Goal: Use online tool/utility: Use online tool/utility

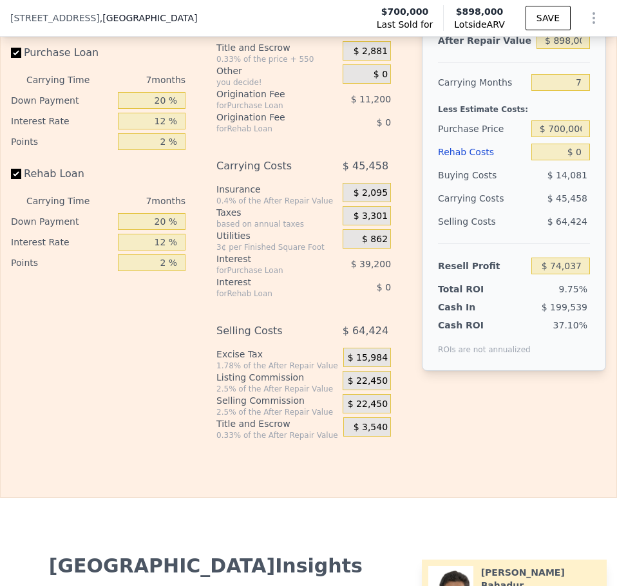
scroll to position [2561, 0]
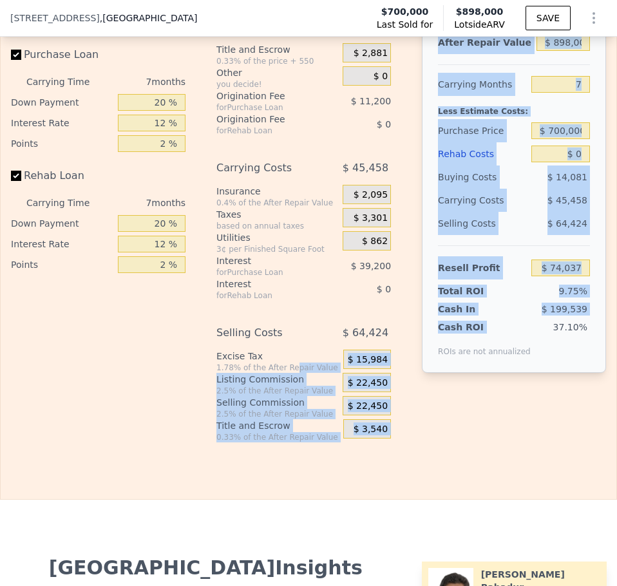
drag, startPoint x: 284, startPoint y: 386, endPoint x: 406, endPoint y: 384, distance: 122.3
click at [406, 384] on div "Interest-Only Financing Purchase Loan Carrying Time 7 months Down Payment 20 % …" at bounding box center [308, 228] width 595 height 427
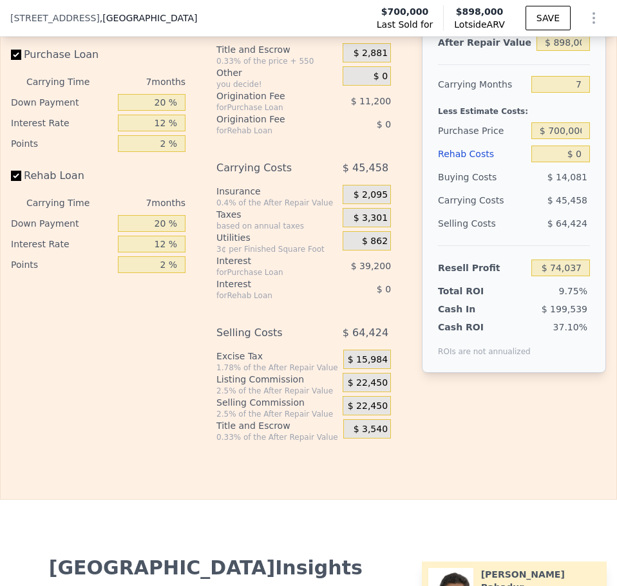
click at [295, 362] on div "Excise Tax" at bounding box center [277, 356] width 122 height 13
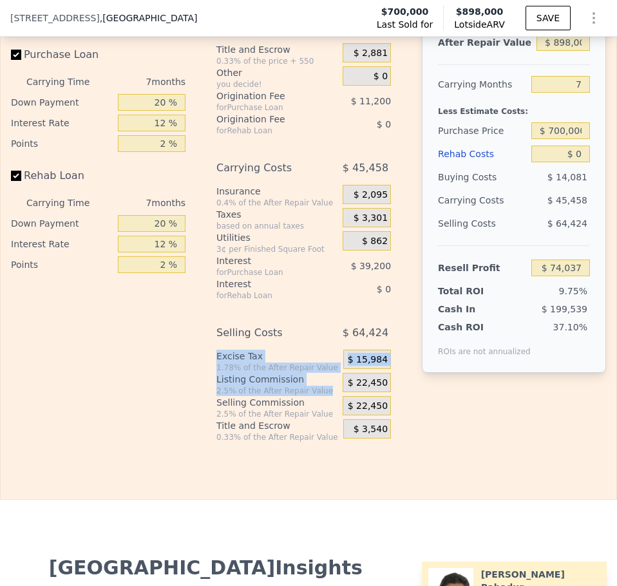
drag, startPoint x: 214, startPoint y: 377, endPoint x: 294, endPoint y: 385, distance: 79.6
click at [295, 373] on div "Excise Tax 1.78% of the After Repair Value" at bounding box center [277, 361] width 122 height 23
click at [292, 373] on div "1.78% of the After Repair Value" at bounding box center [277, 367] width 122 height 10
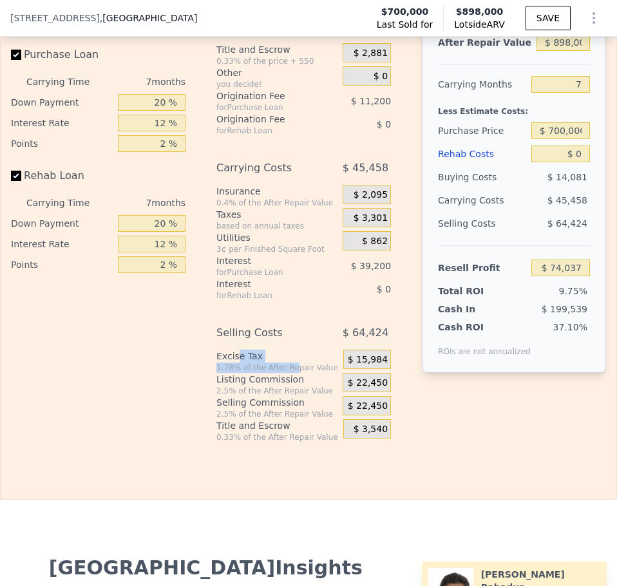
drag, startPoint x: 232, startPoint y: 378, endPoint x: 285, endPoint y: 388, distance: 52.9
click at [285, 373] on div "Excise Tax 1.78% of the After Repair Value" at bounding box center [277, 361] width 122 height 23
click at [321, 373] on div "1.78% of the After Repair Value" at bounding box center [277, 367] width 122 height 10
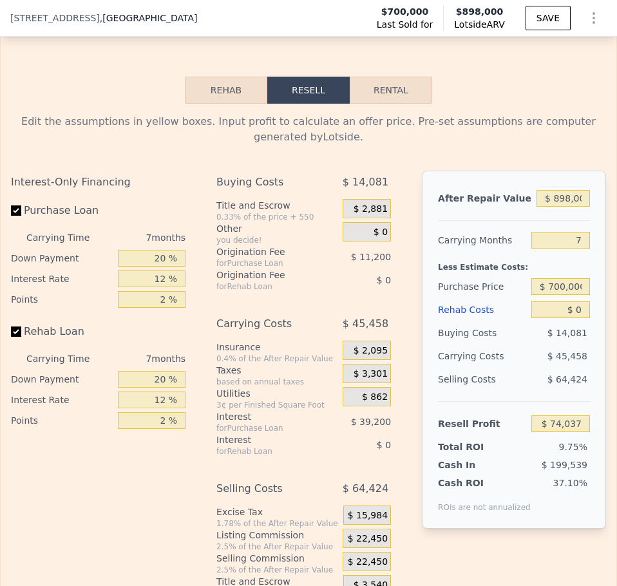
scroll to position [2401, 0]
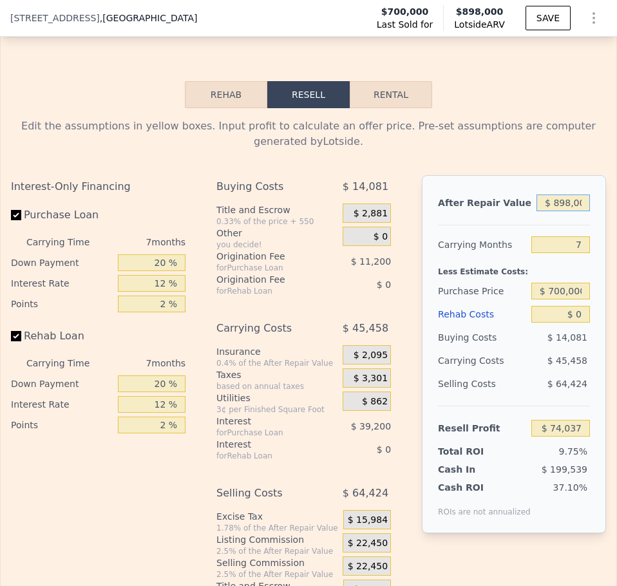
drag, startPoint x: 575, startPoint y: 218, endPoint x: 467, endPoint y: 218, distance: 108.8
click at [467, 214] on div "After Repair Value $ 898,000" at bounding box center [514, 202] width 152 height 23
click at [519, 225] on div at bounding box center [514, 219] width 152 height 11
drag, startPoint x: 543, startPoint y: 261, endPoint x: 616, endPoint y: 262, distance: 73.4
click at [616, 262] on div "Search an address or region Solutions Company Open main menu Log In Free Accoun…" at bounding box center [308, 293] width 617 height 586
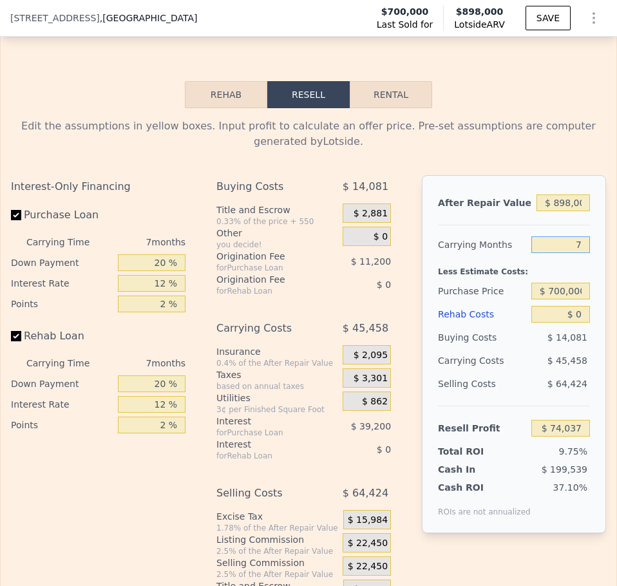
click at [561, 253] on input "7" at bounding box center [560, 244] width 59 height 17
drag, startPoint x: 543, startPoint y: 224, endPoint x: 617, endPoint y: 222, distance: 73.4
click at [616, 222] on html "Search an address or region Solutions Company Open main menu Log In Free Accoun…" at bounding box center [308, 293] width 617 height 586
type input "$ 8"
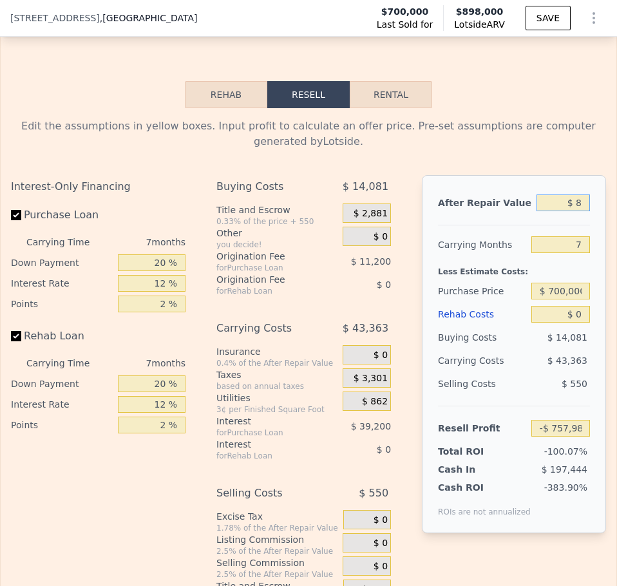
type input "-$ 757,986"
type input "$ 1"
type input "-$ 757,993"
type input "$ 13"
type input "-$ 757,981"
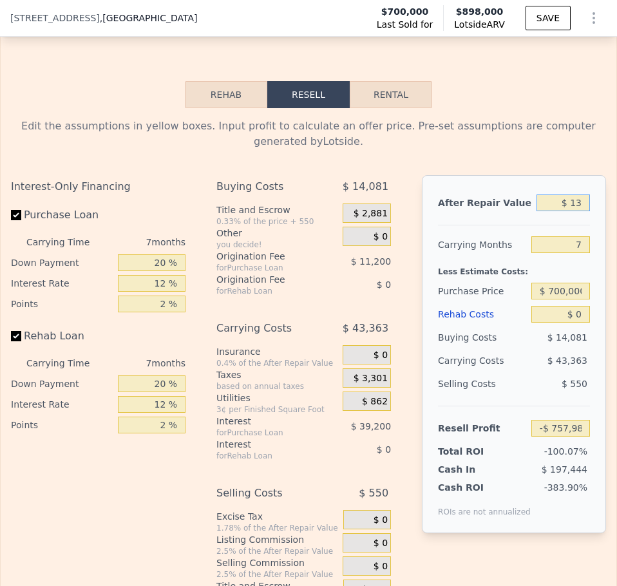
type input "$ 135"
type input "-$ 757,867"
type input "$ 1,350"
type input "-$ 756,743"
type input "$ 13,500"
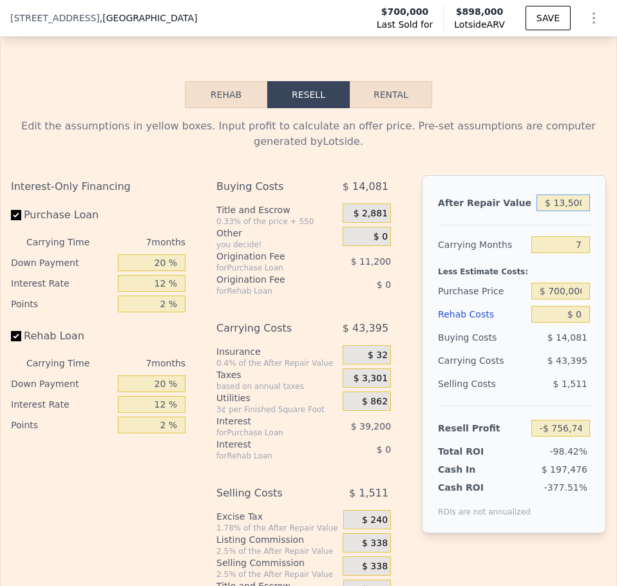
type input "-$ 745,487"
type input "$ 135,000"
type input "-$ 632,912"
type input "$ 1,350,000"
type input "$ 492,830"
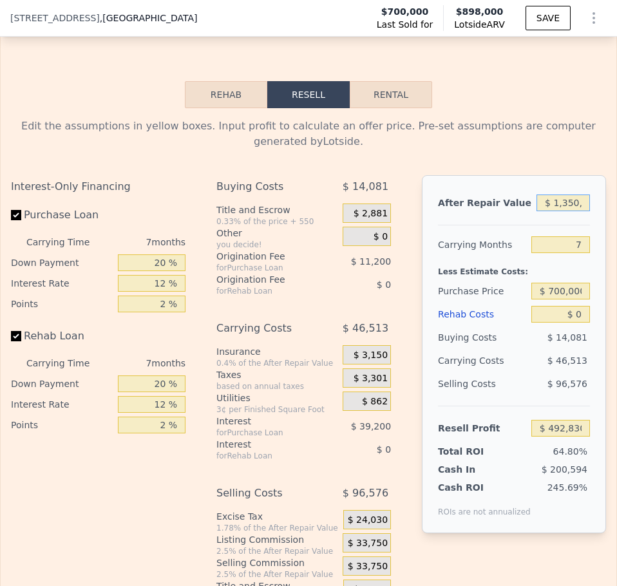
scroll to position [0, 5]
type input "$ 1,350,000"
drag, startPoint x: 566, startPoint y: 264, endPoint x: 607, endPoint y: 264, distance: 40.6
click at [607, 264] on div "Search an address or region Solutions Company Open main menu Log In Free Accoun…" at bounding box center [308, 293] width 617 height 586
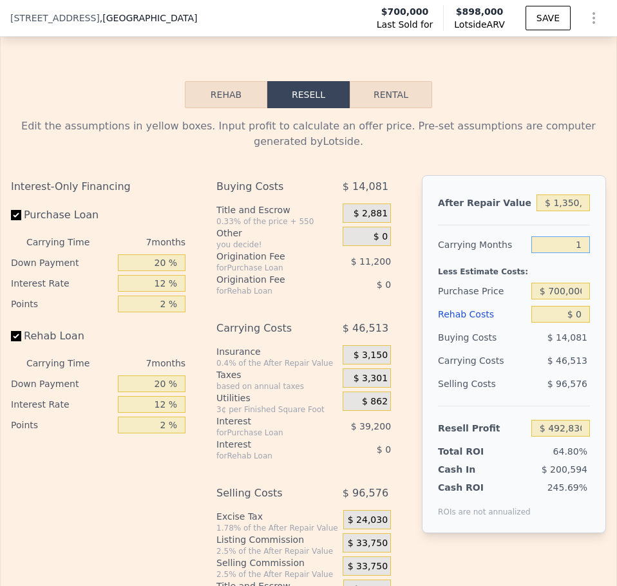
type input "18"
type input "$ 419,736"
type input "18"
click at [577, 322] on input "$ 0" at bounding box center [560, 314] width 59 height 17
click at [383, 172] on div "Edit the assumptions in yellow boxes. Input profit to calculate an offer price.…" at bounding box center [308, 360] width 595 height 484
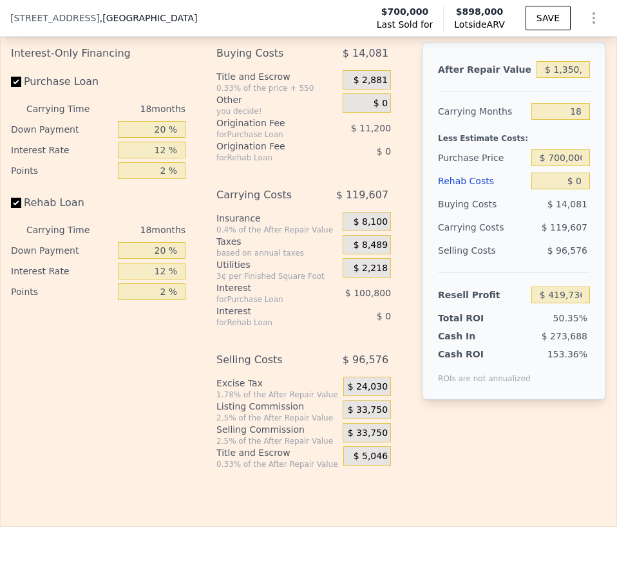
scroll to position [2519, 0]
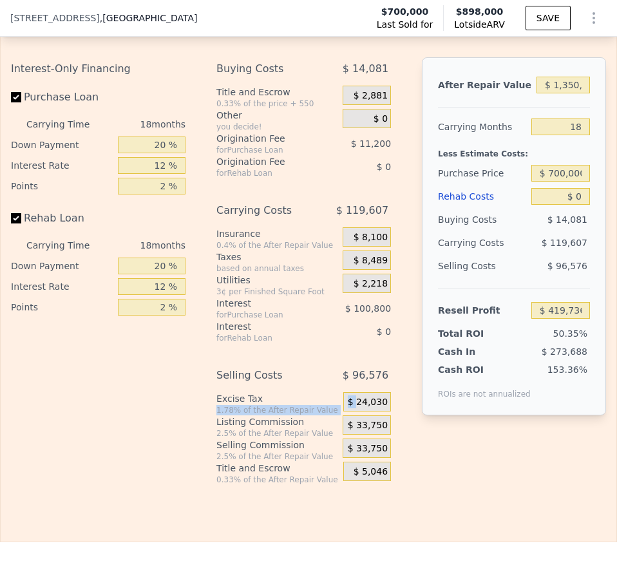
drag, startPoint x: 257, startPoint y: 420, endPoint x: 355, endPoint y: 421, distance: 97.2
click at [355, 415] on div "Excise Tax 1.78% of the After Repair Value $ 24,030" at bounding box center [303, 403] width 174 height 23
click at [256, 405] on div "Excise Tax" at bounding box center [277, 398] width 122 height 13
drag, startPoint x: 352, startPoint y: 423, endPoint x: 383, endPoint y: 422, distance: 30.9
click at [383, 411] on div "$ 24,030" at bounding box center [367, 401] width 48 height 19
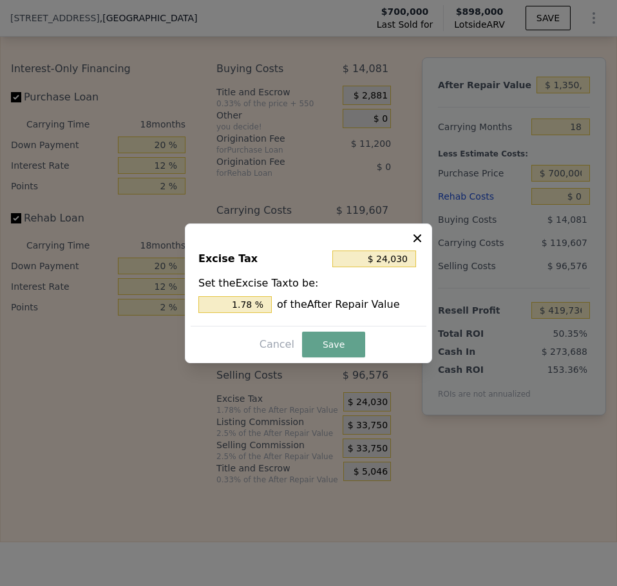
click at [396, 436] on div at bounding box center [308, 293] width 617 height 586
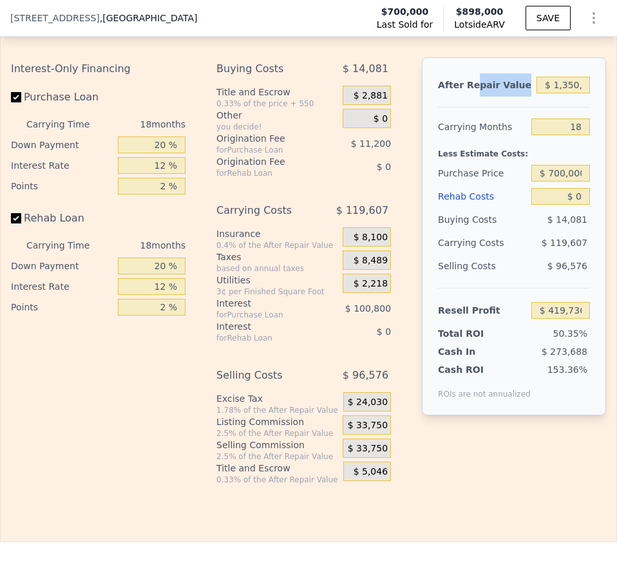
drag, startPoint x: 466, startPoint y: 100, endPoint x: 514, endPoint y: 100, distance: 48.3
click at [514, 97] on div "After Repair Value" at bounding box center [484, 84] width 93 height 23
click at [504, 97] on div "After Repair Value" at bounding box center [484, 84] width 93 height 23
drag, startPoint x: 554, startPoint y: 210, endPoint x: 617, endPoint y: 211, distance: 63.1
click at [616, 211] on html "Search an address or region Solutions Company Open main menu Log In Free Accoun…" at bounding box center [308, 293] width 617 height 586
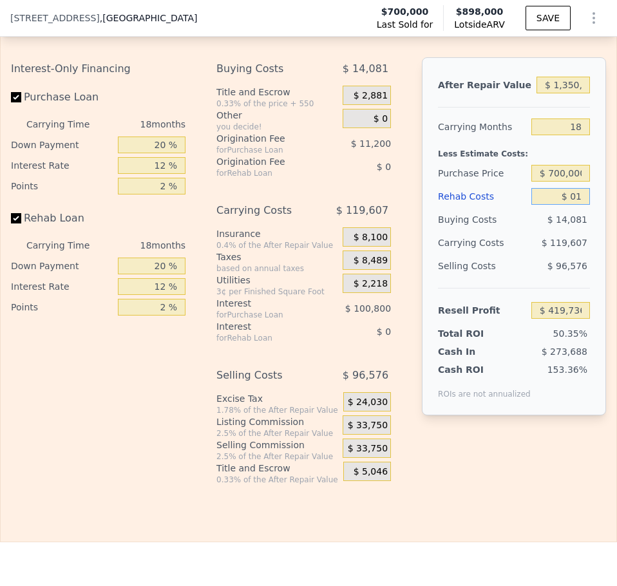
type input "$ 016"
type input "$ 419,720"
type input "$ 0160,000"
type input "$ 234,136"
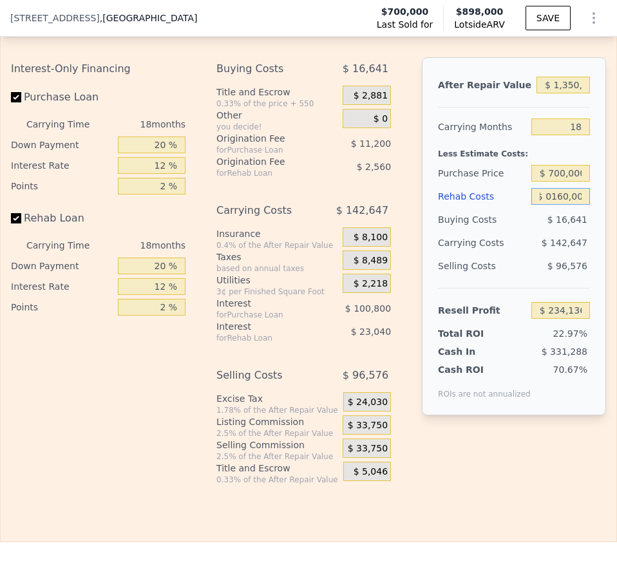
type input "$ 01,600,000"
type input "-$ 1,436,264"
type input "$ 1"
type input "$ 419,735"
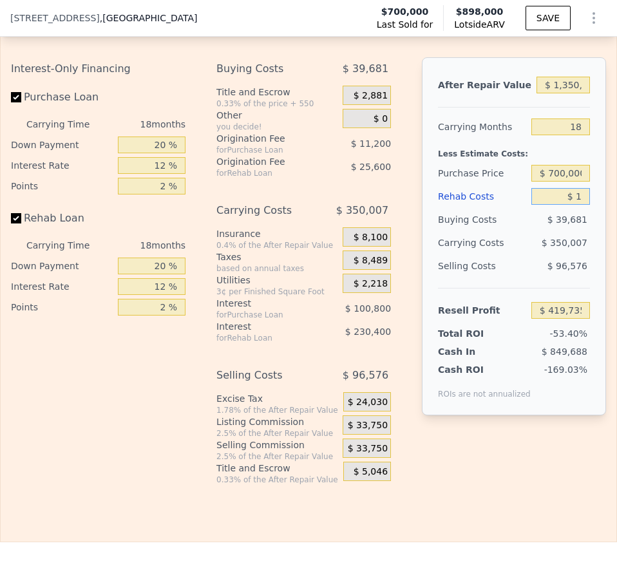
type input "$ 12"
type input "$ 419,724"
type input "$ 1,200,000"
type input "-$ 972,264"
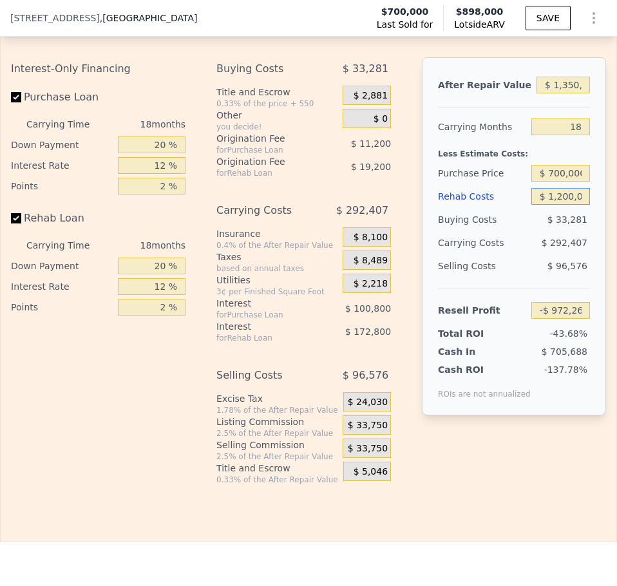
scroll to position [0, 5]
type input "$ 1,200,000"
click at [507, 231] on div "Buying Costs" at bounding box center [482, 219] width 88 height 23
drag, startPoint x: 538, startPoint y: 238, endPoint x: 588, endPoint y: 238, distance: 50.2
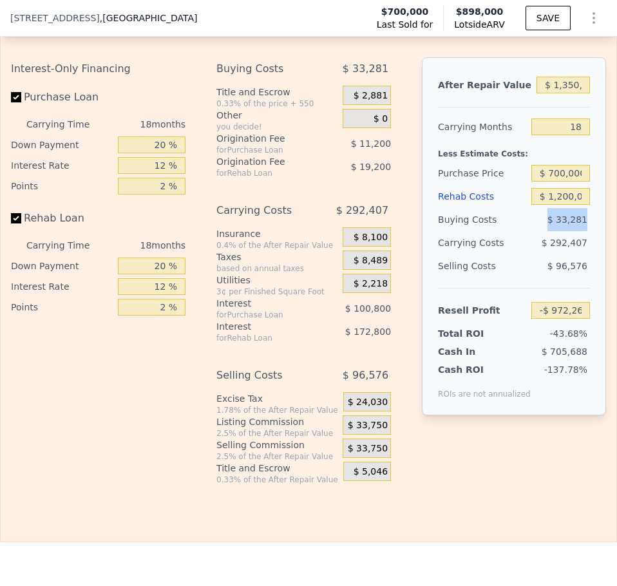
click at [588, 238] on div "After Repair Value $ 1,350,000 Carrying Months 18 Less Estimate Costs: Purchase…" at bounding box center [514, 236] width 184 height 358
click at [557, 231] on div "$ 33,281" at bounding box center [560, 219] width 59 height 23
drag, startPoint x: 533, startPoint y: 261, endPoint x: 587, endPoint y: 263, distance: 54.1
click at [587, 263] on div "After Repair Value $ 1,350,000 Carrying Months 18 Less Estimate Costs: Purchase…" at bounding box center [514, 236] width 184 height 358
click at [566, 248] on span "$ 292,407" at bounding box center [564, 243] width 46 height 10
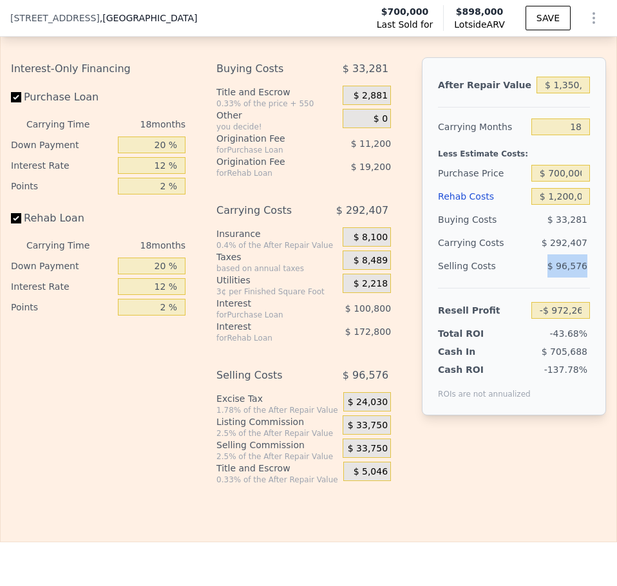
drag, startPoint x: 545, startPoint y: 288, endPoint x: 583, endPoint y: 286, distance: 38.0
click at [583, 286] on div "After Repair Value $ 1,350,000 Carrying Months 18 Less Estimate Costs: Purchase…" at bounding box center [514, 236] width 184 height 358
click at [557, 93] on input "$ 1,350,000" at bounding box center [562, 85] width 53 height 17
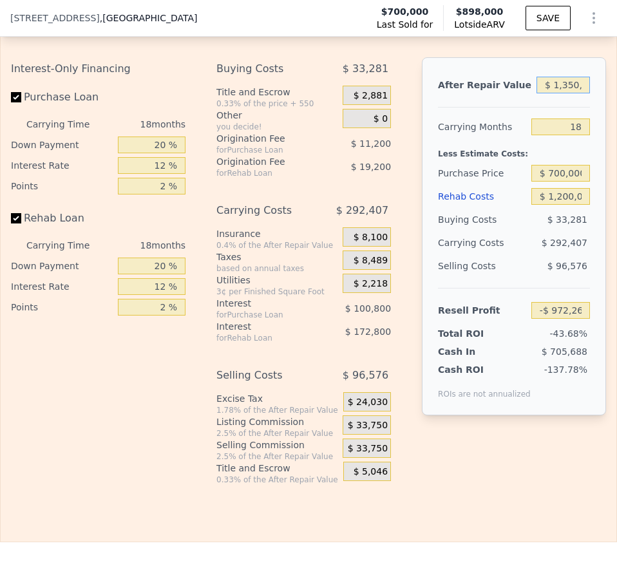
click at [557, 93] on input "$ 1,350,000" at bounding box center [562, 85] width 53 height 17
type input "$ 3,600"
type input "-$ 2,218,105"
type input "$ 360,000"
type input "-$ 1,885,905"
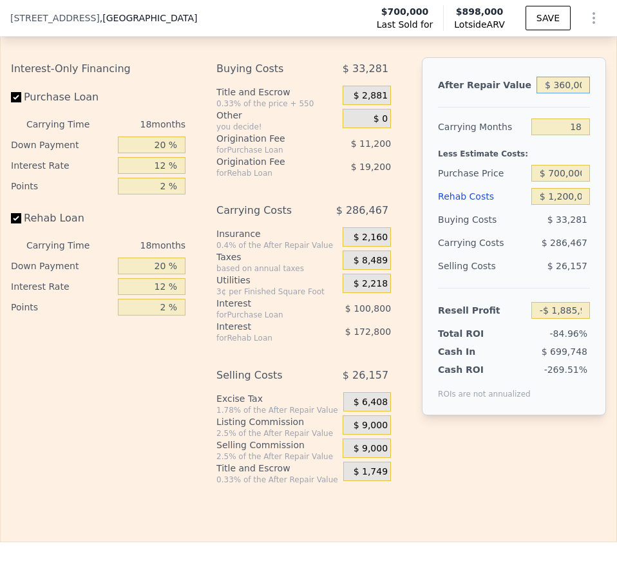
type input "$ 3,600,000"
type input "$ 1,104,194"
type input "$ 3,600,000"
click at [471, 231] on div "Buying Costs" at bounding box center [482, 219] width 88 height 23
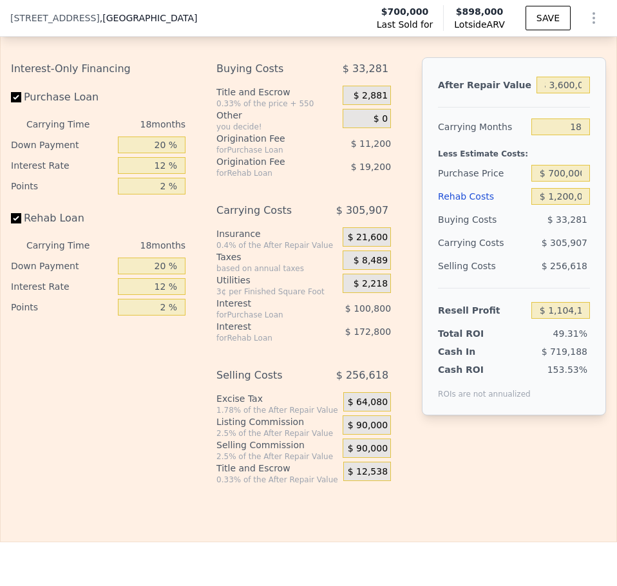
scroll to position [0, 0]
drag, startPoint x: 550, startPoint y: 262, endPoint x: 578, endPoint y: 262, distance: 28.3
click at [578, 254] on div "$ 305,907" at bounding box center [549, 242] width 80 height 23
drag, startPoint x: 549, startPoint y: 261, endPoint x: 575, endPoint y: 261, distance: 26.4
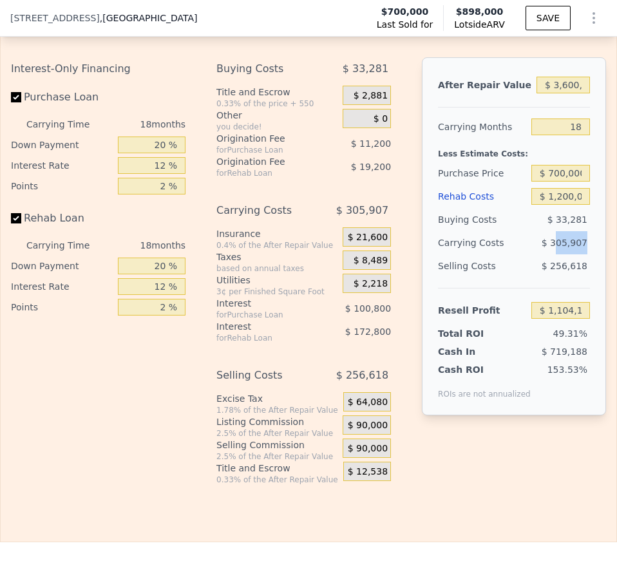
click at [575, 248] on span "$ 305,907" at bounding box center [564, 243] width 46 height 10
click at [573, 248] on span "$ 305,907" at bounding box center [564, 243] width 46 height 10
drag, startPoint x: 543, startPoint y: 259, endPoint x: 573, endPoint y: 260, distance: 30.3
click at [573, 248] on span "$ 305,907" at bounding box center [564, 243] width 46 height 10
click at [574, 248] on span "$ 305,907" at bounding box center [564, 243] width 46 height 10
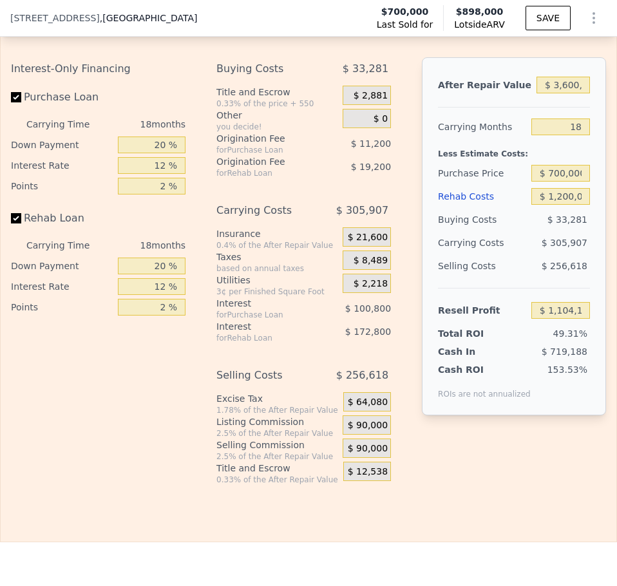
scroll to position [2535, 0]
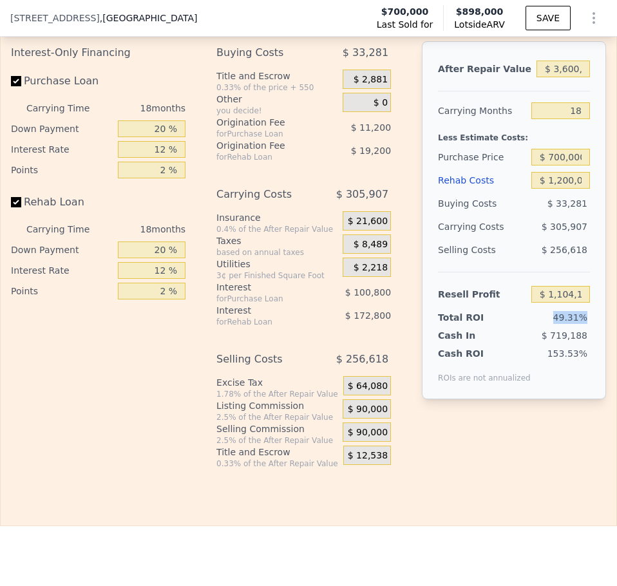
drag, startPoint x: 545, startPoint y: 331, endPoint x: 593, endPoint y: 336, distance: 48.5
click at [593, 336] on div "After Repair Value $ 3,600,000 Carrying Months 18 Less Estimate Costs: Purchase…" at bounding box center [514, 220] width 184 height 358
click at [588, 335] on div "After Repair Value $ 3,600,000 Carrying Months 18 Less Estimate Costs: Purchase…" at bounding box center [514, 220] width 184 height 358
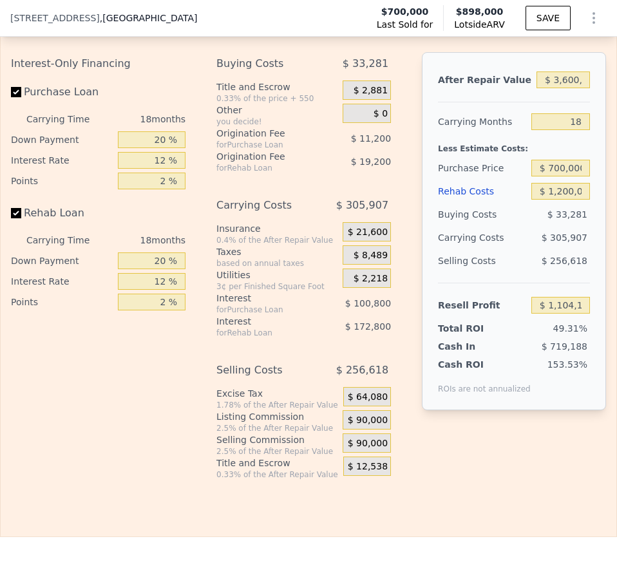
scroll to position [2523, 0]
click at [575, 89] on input "$ 3,600,000" at bounding box center [562, 80] width 53 height 17
click at [574, 89] on input "$ 3,600,000" at bounding box center [562, 80] width 53 height 17
click at [563, 103] on div at bounding box center [514, 97] width 152 height 11
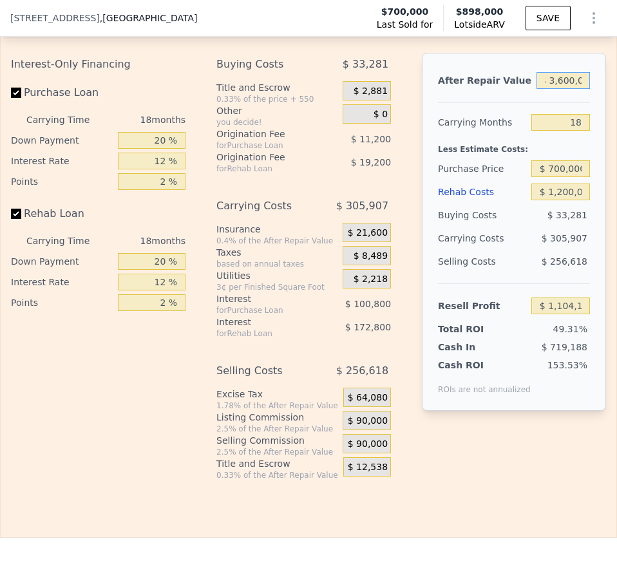
drag, startPoint x: 534, startPoint y: 98, endPoint x: 617, endPoint y: 99, distance: 82.4
click at [616, 99] on html "Search an address or region Solutions Company Open main menu Log In Free Accoun…" at bounding box center [308, 293] width 617 height 586
click at [545, 103] on div at bounding box center [514, 97] width 152 height 11
drag, startPoint x: 546, startPoint y: 351, endPoint x: 561, endPoint y: 258, distance: 94.0
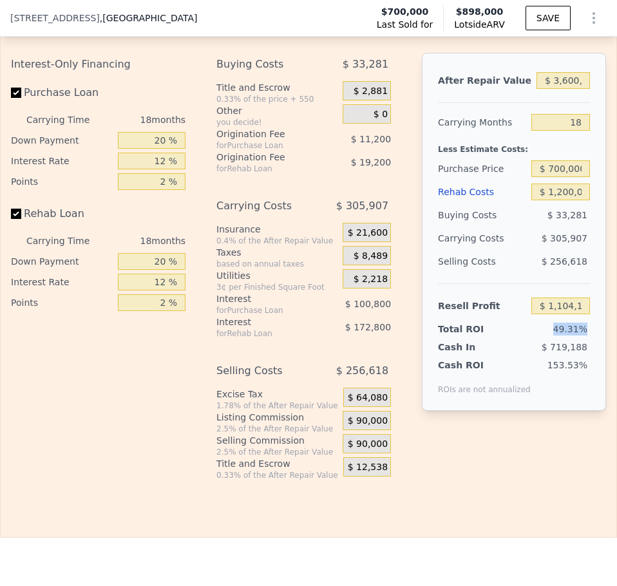
click at [586, 348] on div "After Repair Value $ 3,600,000 Carrying Months 18 Less Estimate Costs: Purchase…" at bounding box center [514, 232] width 184 height 358
drag, startPoint x: 548, startPoint y: 251, endPoint x: 582, endPoint y: 256, distance: 33.8
click at [582, 256] on div "After Repair Value $ 3,600,000 Carrying Months 18 Less Estimate Costs: Purchase…" at bounding box center [514, 232] width 184 height 358
click at [543, 250] on div "$ 305,907" at bounding box center [549, 238] width 80 height 23
click at [388, 185] on div "Buying Costs $ 33,281 Title and Escrow 0.33% of the price + 550 $ 2,881 Other y…" at bounding box center [308, 266] width 185 height 427
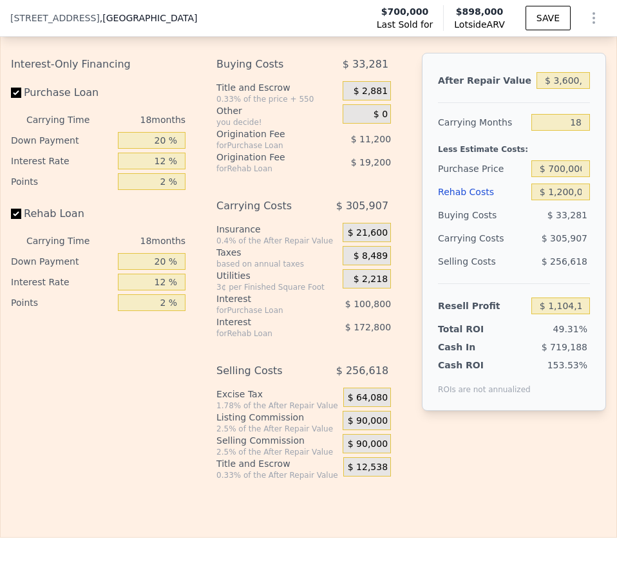
click at [402, 166] on div "Interest-Only Financing Purchase Loan Carrying Time 18 months Down Payment 20 %…" at bounding box center [308, 266] width 595 height 427
drag, startPoint x: 157, startPoint y: 324, endPoint x: 282, endPoint y: 334, distance: 125.2
click at [282, 334] on div "Interest-Only Financing Purchase Loan Carrying Time 18 months Down Payment 20 %…" at bounding box center [308, 266] width 595 height 427
type input "0 %"
type input "$ 1,123,394"
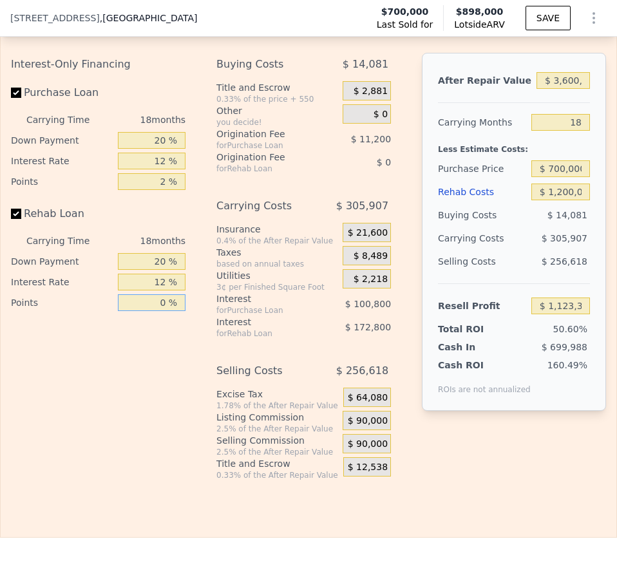
type input "0 %"
click at [189, 346] on div "Interest-Only Financing Purchase Loan Carrying Time 18 months Down Payment 20 %…" at bounding box center [103, 266] width 185 height 427
drag, startPoint x: 149, startPoint y: 302, endPoint x: 240, endPoint y: 303, distance: 90.8
click at [240, 303] on div "Interest-Only Financing Purchase Loan Carrying Time 18 months Down Payment 20 %…" at bounding box center [308, 266] width 595 height 427
drag, startPoint x: 153, startPoint y: 283, endPoint x: 201, endPoint y: 283, distance: 47.6
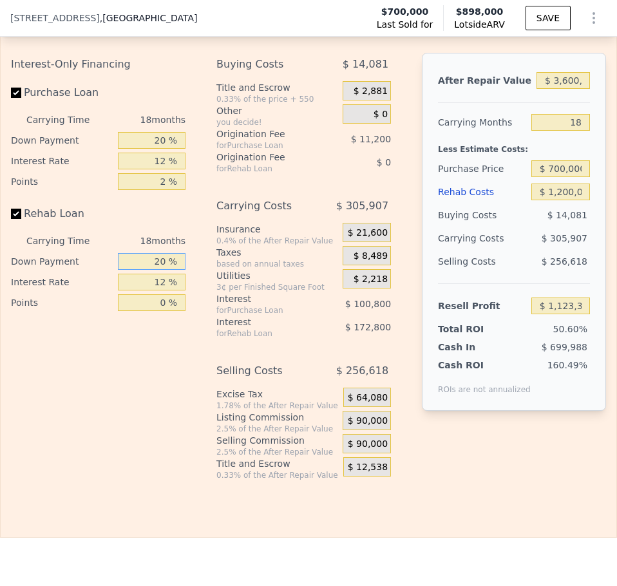
click at [201, 283] on div "Interest-Only Financing Purchase Loan Carrying Time 18 months Down Payment 20 %…" at bounding box center [308, 266] width 595 height 427
drag, startPoint x: 201, startPoint y: 283, endPoint x: 169, endPoint y: 181, distance: 107.3
click at [201, 277] on div "Interest-Only Financing Purchase Loan Carrying Time 18 months Down Payment 20 %…" at bounding box center [308, 266] width 595 height 427
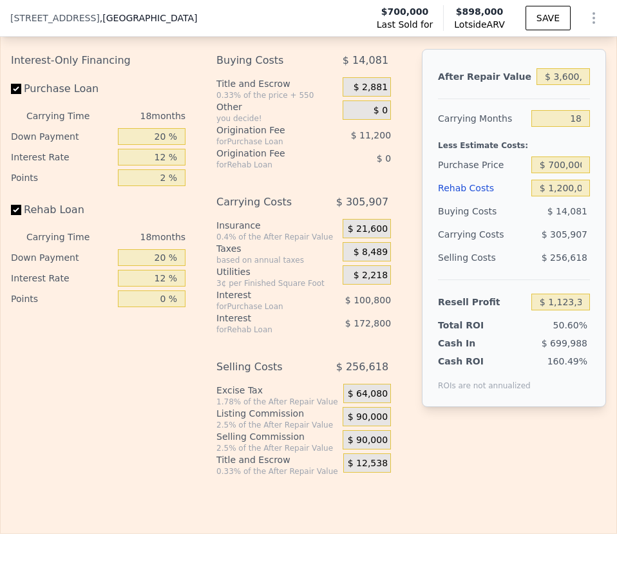
scroll to position [2531, 0]
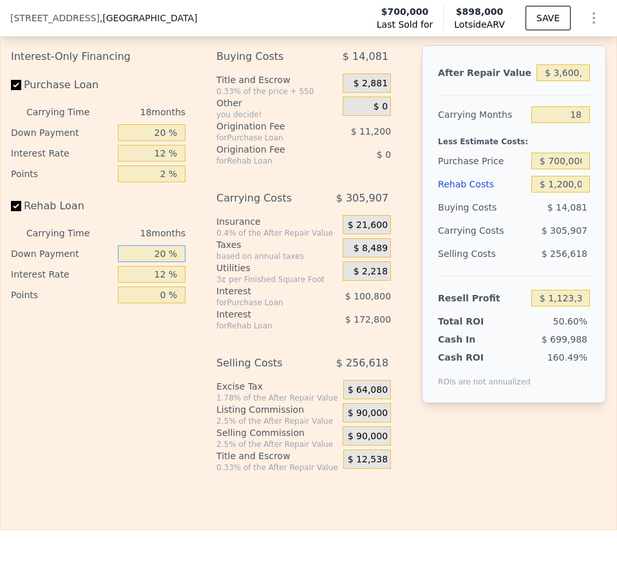
drag, startPoint x: 147, startPoint y: 275, endPoint x: 254, endPoint y: 271, distance: 107.6
click at [254, 271] on div "Interest-Only Financing Purchase Loan Carrying Time 18 months Down Payment 20 %…" at bounding box center [308, 258] width 595 height 427
type input "0 %"
type input "$ 1,080,194"
type input "0 %"
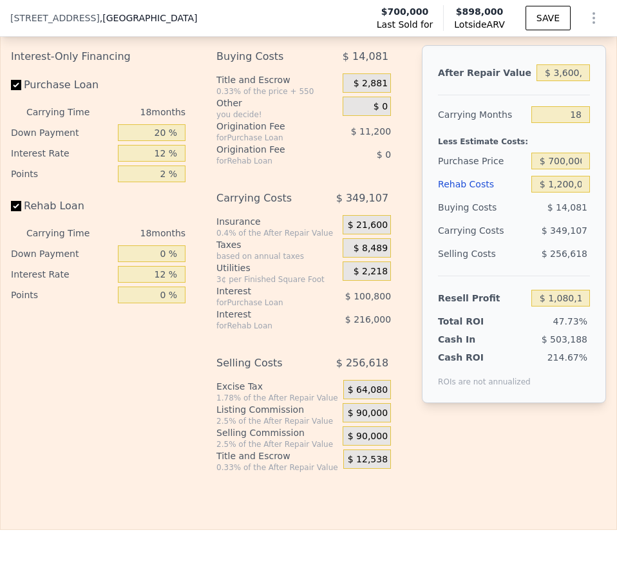
click at [207, 232] on div "Interest-Only Financing Purchase Loan Carrying Time 18 months Down Payment 20 %…" at bounding box center [308, 258] width 595 height 427
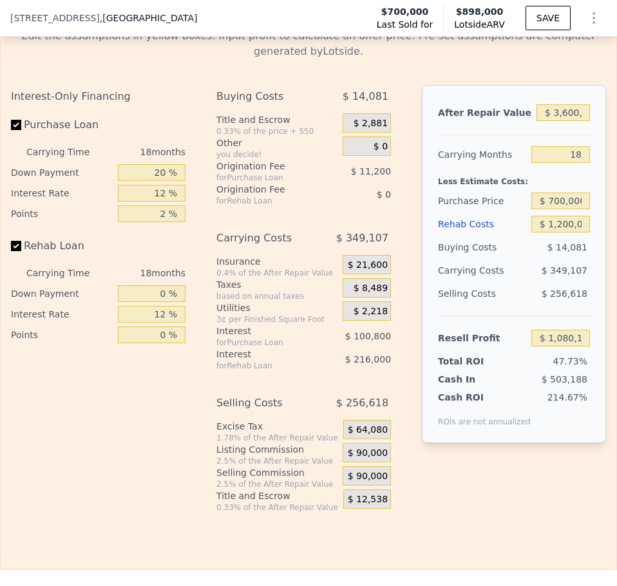
scroll to position [2483, 0]
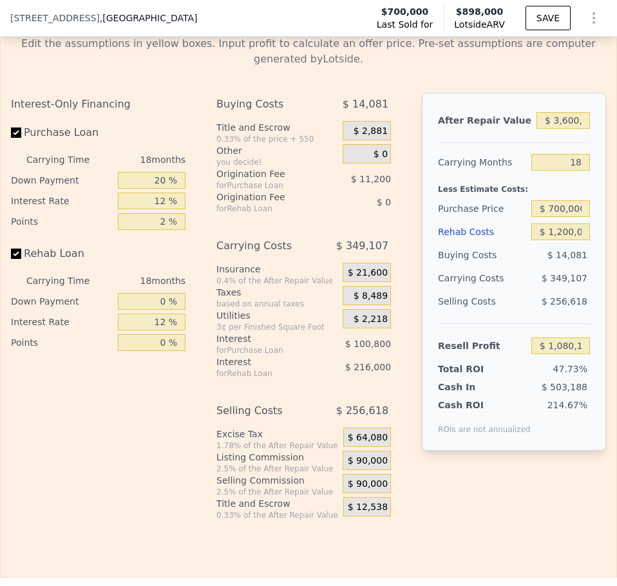
click at [405, 153] on div "Interest-Only Financing Purchase Loan Carrying Time 18 months Down Payment 20 %…" at bounding box center [308, 306] width 595 height 427
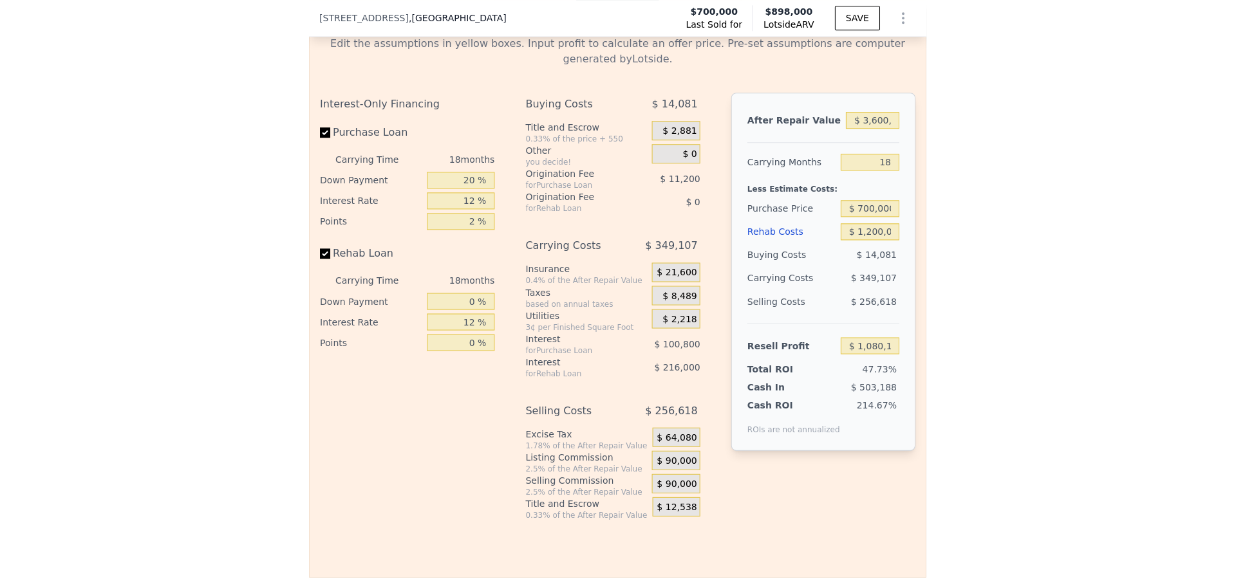
scroll to position [2505, 0]
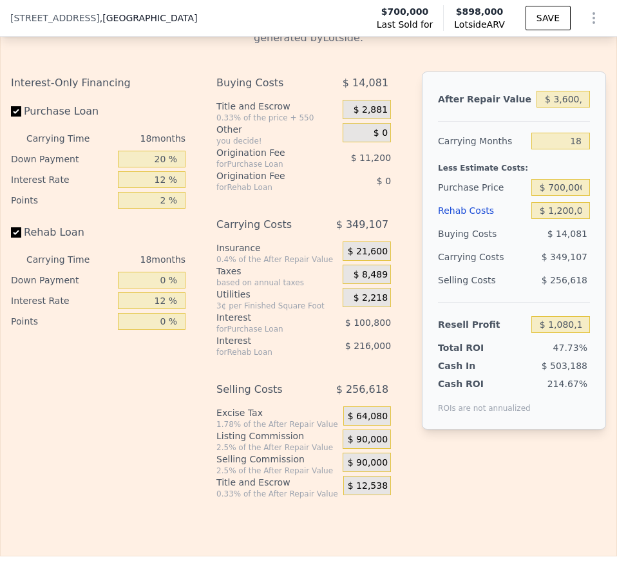
type input "$ 898,000"
type input "7"
type input "$ 0"
type input "$ 74,037"
click at [230, 146] on div "you decide!" at bounding box center [276, 141] width 121 height 10
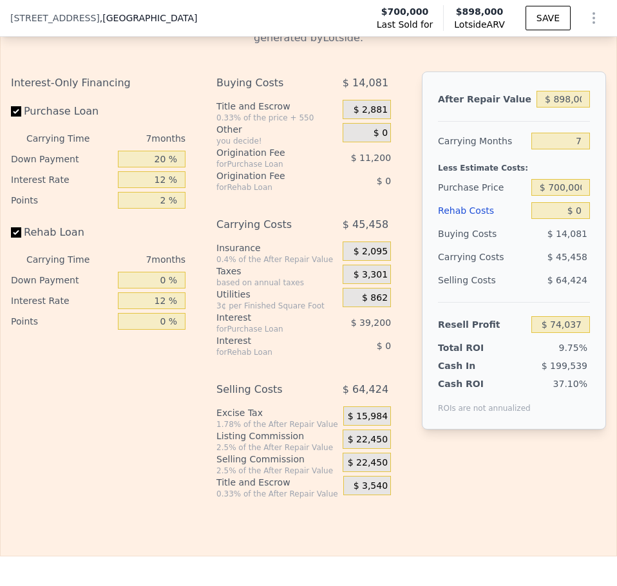
click at [211, 109] on div "Interest-Only Financing Purchase Loan Carrying Time 7 months Down Payment 20 % …" at bounding box center [308, 284] width 595 height 427
drag, startPoint x: 211, startPoint y: 101, endPoint x: 292, endPoint y: 104, distance: 81.2
click at [292, 104] on div "Interest-Only Financing Purchase Loan Carrying Time 7 months Down Payment 20 % …" at bounding box center [308, 284] width 595 height 427
click at [292, 95] on div "Buying Costs" at bounding box center [267, 82] width 102 height 23
drag, startPoint x: 290, startPoint y: 103, endPoint x: 217, endPoint y: 104, distance: 72.7
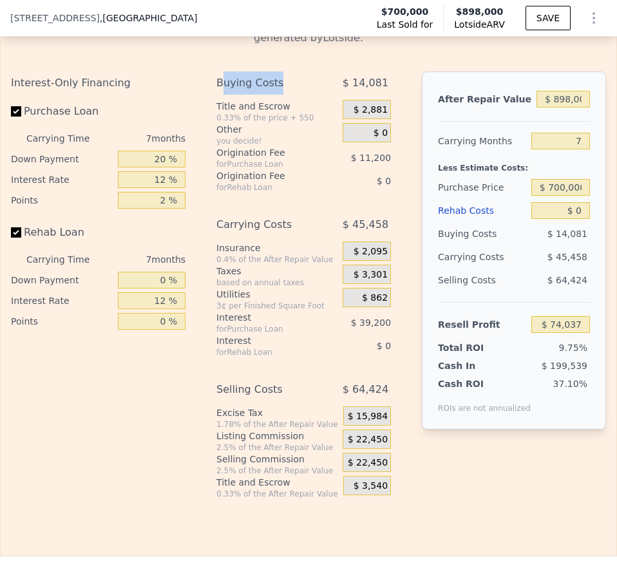
click at [217, 95] on div "Buying Costs" at bounding box center [267, 82] width 102 height 23
click at [216, 95] on div "Buying Costs" at bounding box center [267, 82] width 102 height 23
click at [134, 456] on div "Interest-Only Financing Purchase Loan Carrying Time 7 months Down Payment 20 % …" at bounding box center [103, 284] width 185 height 427
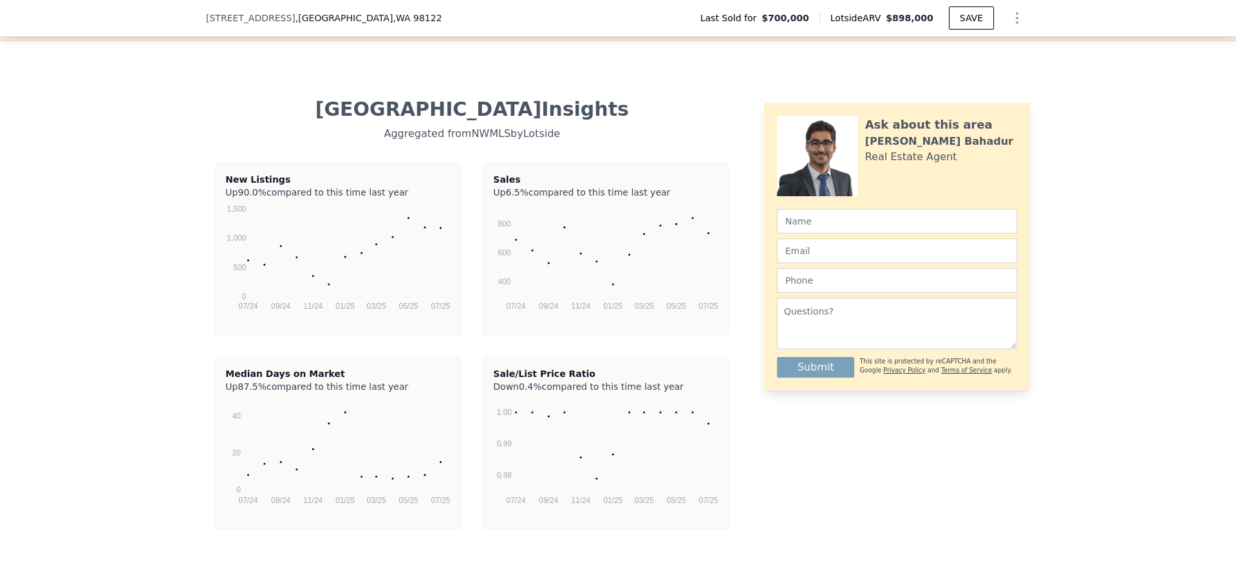
scroll to position [2005, 0]
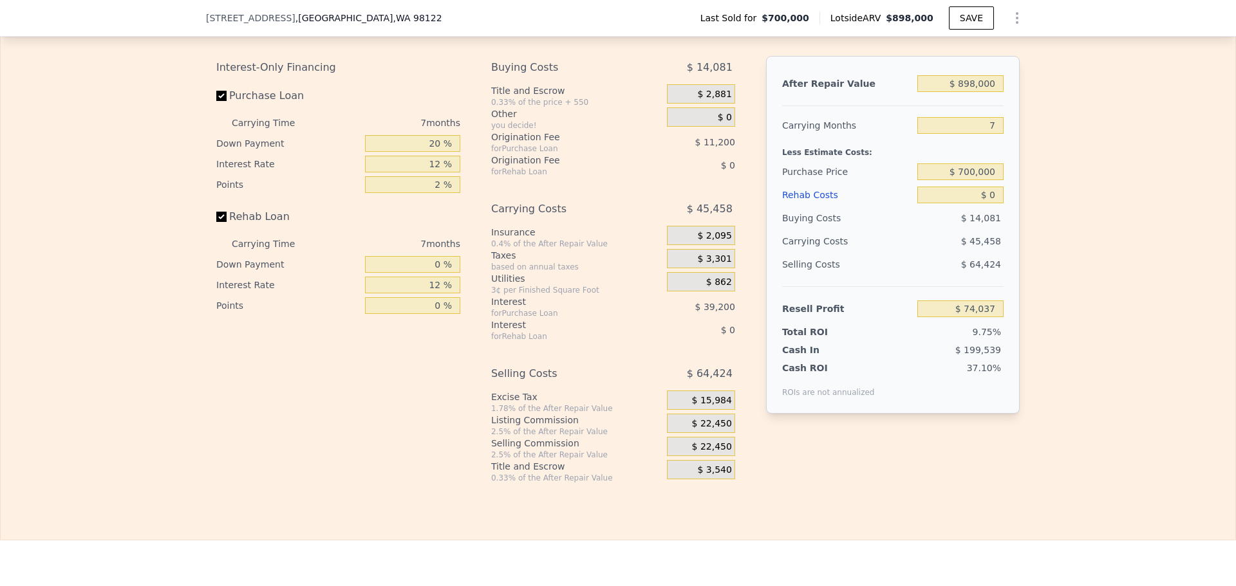
click at [100, 120] on div "Edit the assumptions in yellow boxes. Input profit to calculate an offer price.…" at bounding box center [618, 244] width 1235 height 479
click at [135, 264] on div "Edit the assumptions in yellow boxes. Input profit to calculate an offer price.…" at bounding box center [618, 244] width 1235 height 479
click at [180, 367] on div "Edit the assumptions in yellow boxes. Input profit to calculate an offer price.…" at bounding box center [618, 244] width 1235 height 479
click at [158, 218] on div "Edit the assumptions in yellow boxes. Input profit to calculate an offer price.…" at bounding box center [618, 244] width 1235 height 479
click at [118, 82] on div "Edit the assumptions in yellow boxes. Input profit to calculate an offer price.…" at bounding box center [618, 244] width 1235 height 479
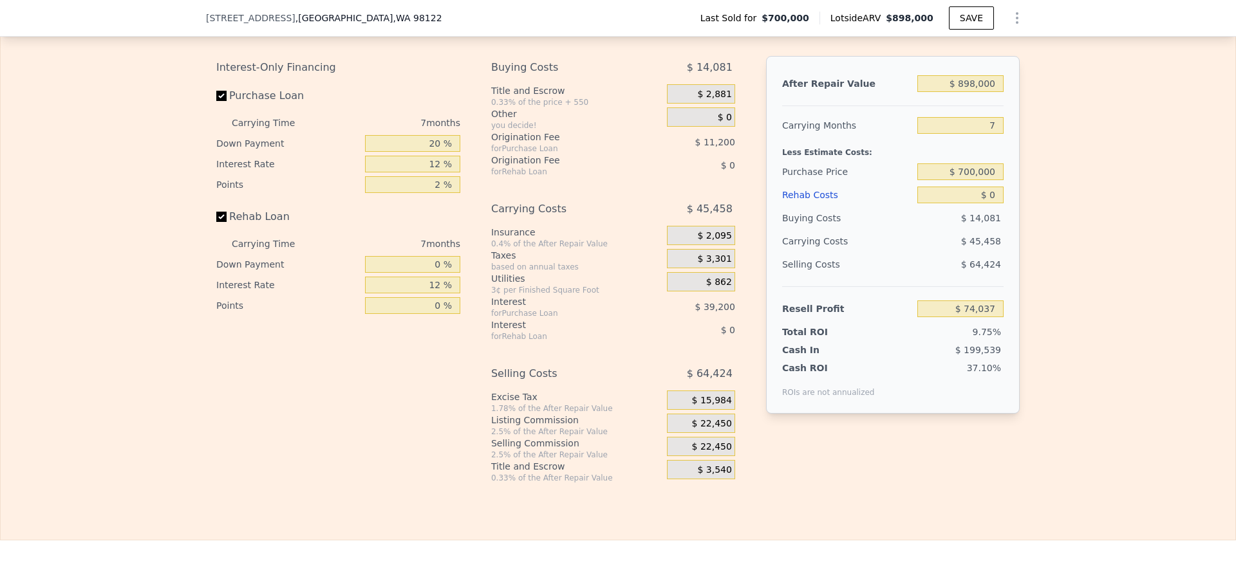
drag, startPoint x: 106, startPoint y: 113, endPoint x: 131, endPoint y: 204, distance: 94.2
click at [106, 115] on div "Edit the assumptions in yellow boxes. Input profit to calculate an offer price.…" at bounding box center [618, 244] width 1235 height 479
click at [150, 277] on div "Edit the assumptions in yellow boxes. Input profit to calculate an offer price.…" at bounding box center [618, 244] width 1235 height 479
click at [165, 379] on div "Edit the assumptions in yellow boxes. Input profit to calculate an offer price.…" at bounding box center [618, 244] width 1235 height 479
click at [150, 212] on div "Edit the assumptions in yellow boxes. Input profit to calculate an offer price.…" at bounding box center [618, 244] width 1235 height 479
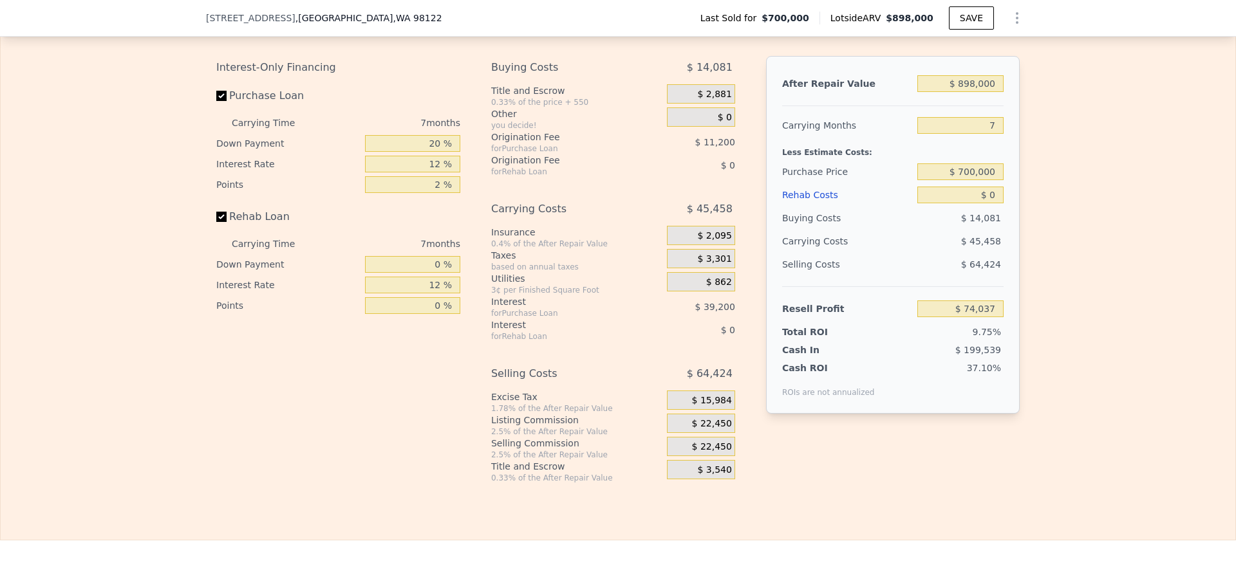
click at [147, 94] on div "Edit the assumptions in yellow boxes. Input profit to calculate an offer price.…" at bounding box center [618, 244] width 1235 height 479
drag, startPoint x: 163, startPoint y: 74, endPoint x: 163, endPoint y: 114, distance: 39.9
click at [163, 107] on div "Edit the assumptions in yellow boxes. Input profit to calculate an offer price.…" at bounding box center [618, 244] width 1235 height 479
click at [156, 292] on div "Edit the assumptions in yellow boxes. Input profit to calculate an offer price.…" at bounding box center [618, 244] width 1235 height 479
drag, startPoint x: 176, startPoint y: 345, endPoint x: 178, endPoint y: 388, distance: 43.2
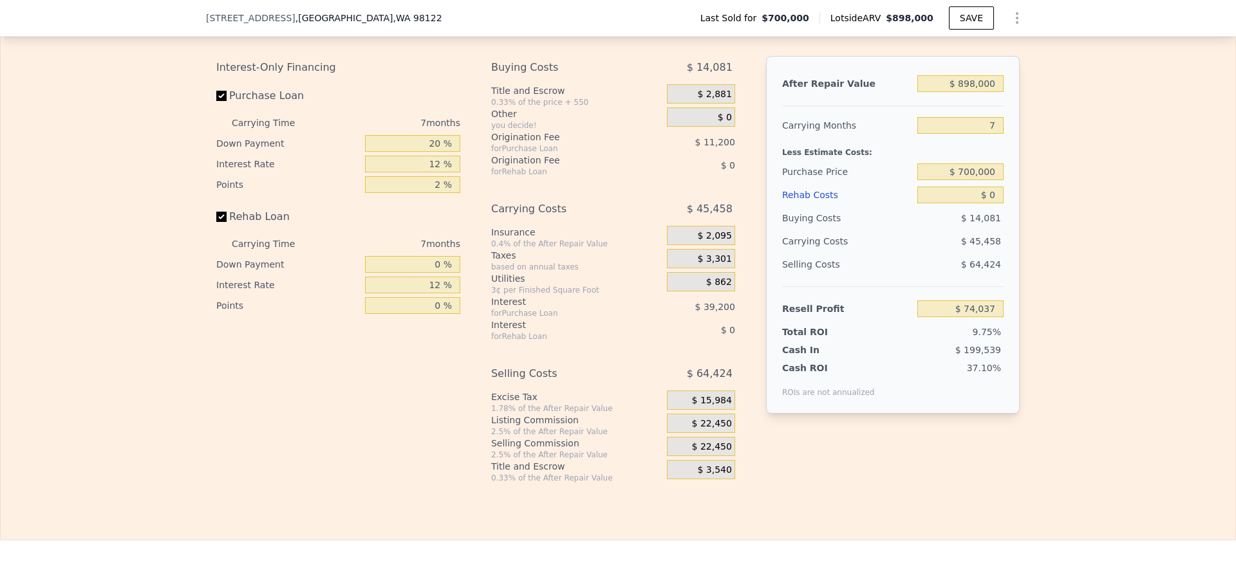
click at [176, 351] on div "Edit the assumptions in yellow boxes. Input profit to calculate an offer price.…" at bounding box center [618, 244] width 1235 height 479
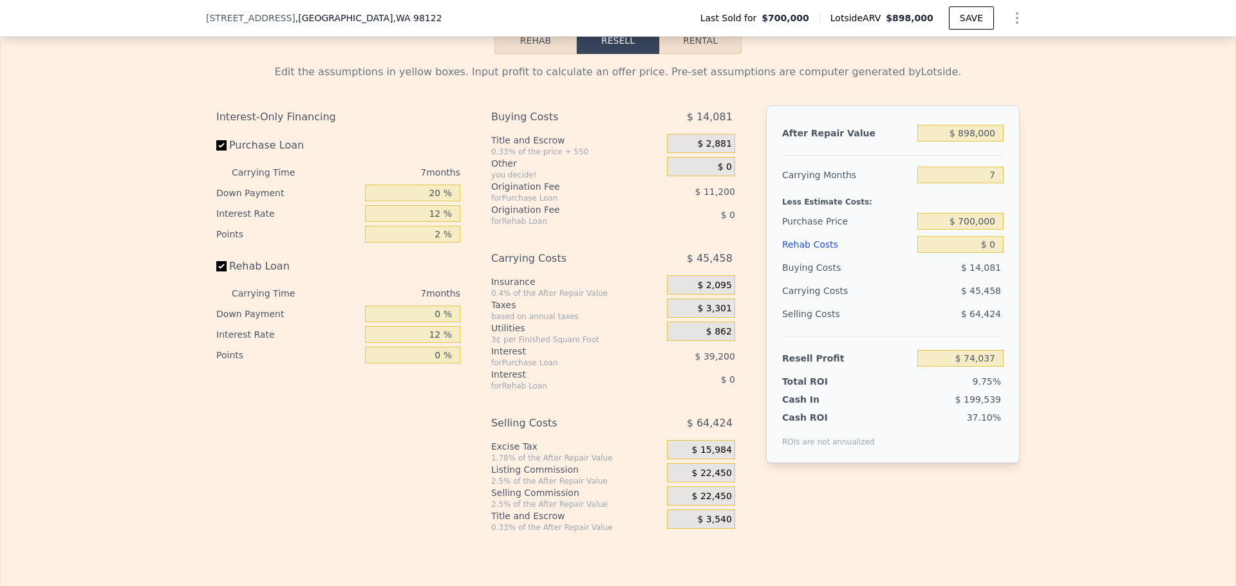
scroll to position [1956, 0]
